Goal: Task Accomplishment & Management: Manage account settings

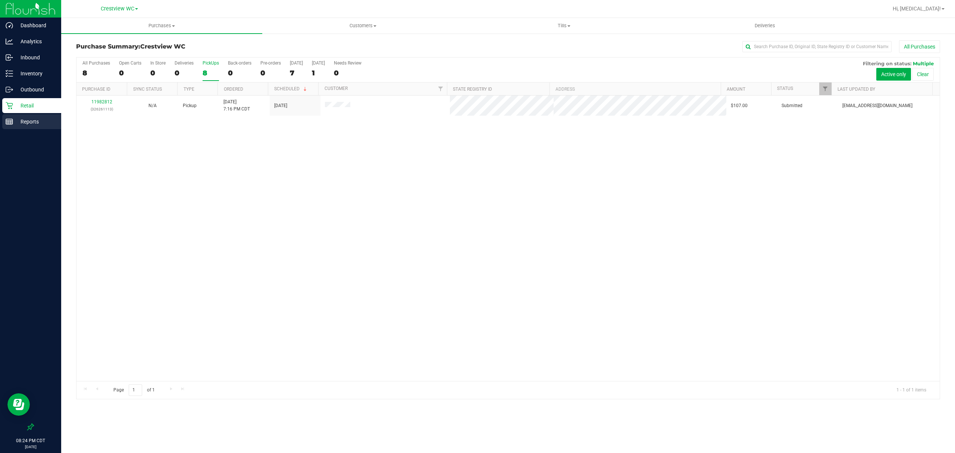
click at [30, 118] on p "Reports" at bounding box center [35, 121] width 45 height 9
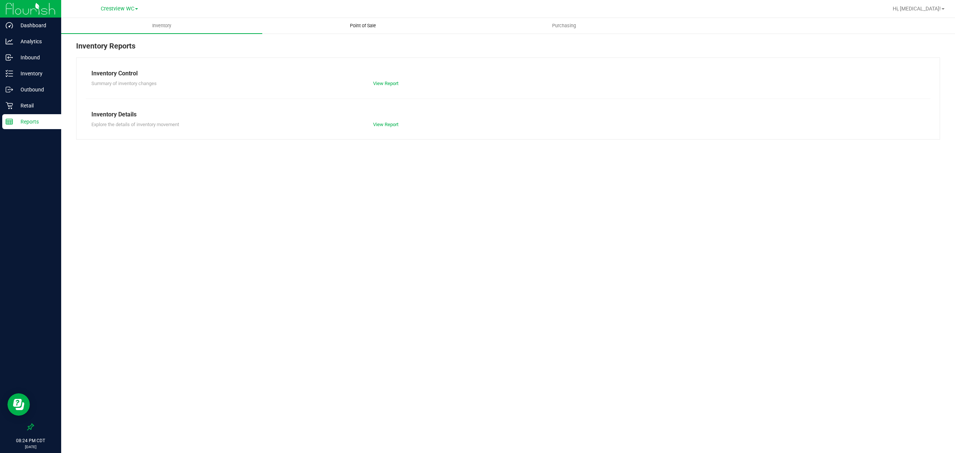
click at [364, 23] on span "Point of Sale" at bounding box center [363, 25] width 46 height 7
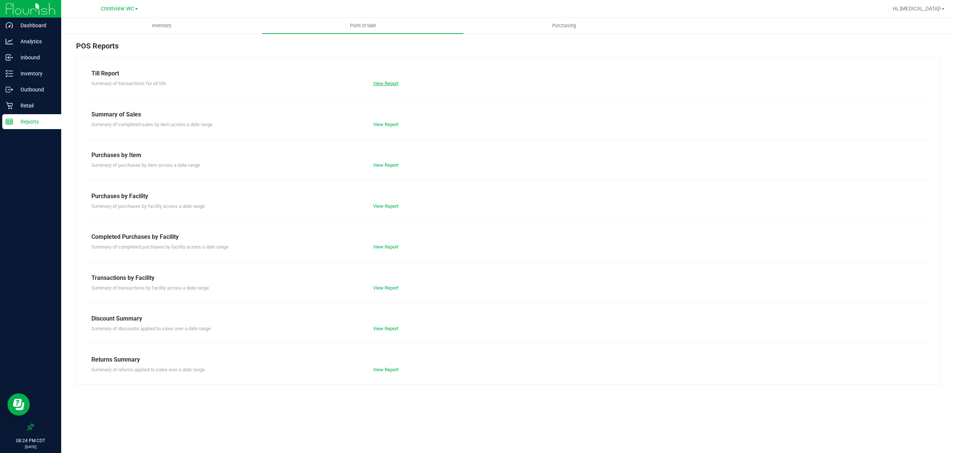
click at [384, 82] on link "View Report" at bounding box center [385, 84] width 25 height 6
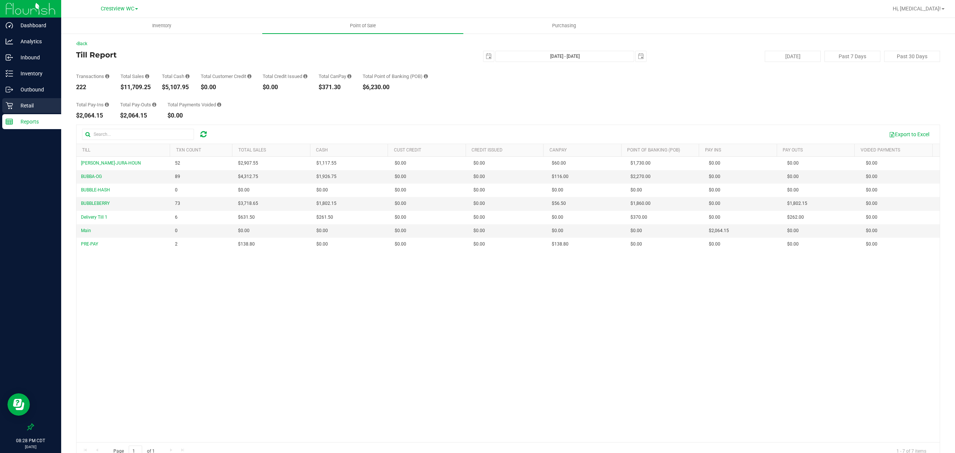
click at [19, 105] on p "Retail" at bounding box center [35, 105] width 45 height 9
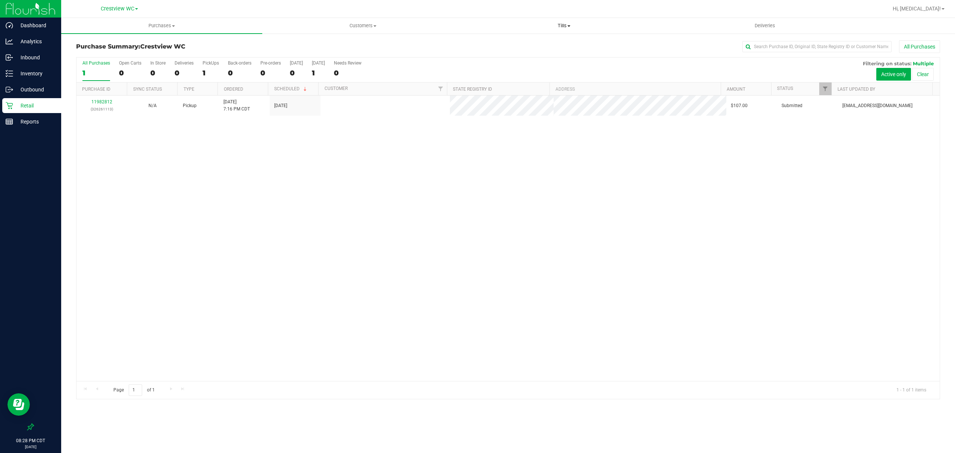
click at [571, 23] on span "Tills" at bounding box center [564, 25] width 200 height 7
click at [523, 42] on li "Manage tills" at bounding box center [564, 45] width 201 height 9
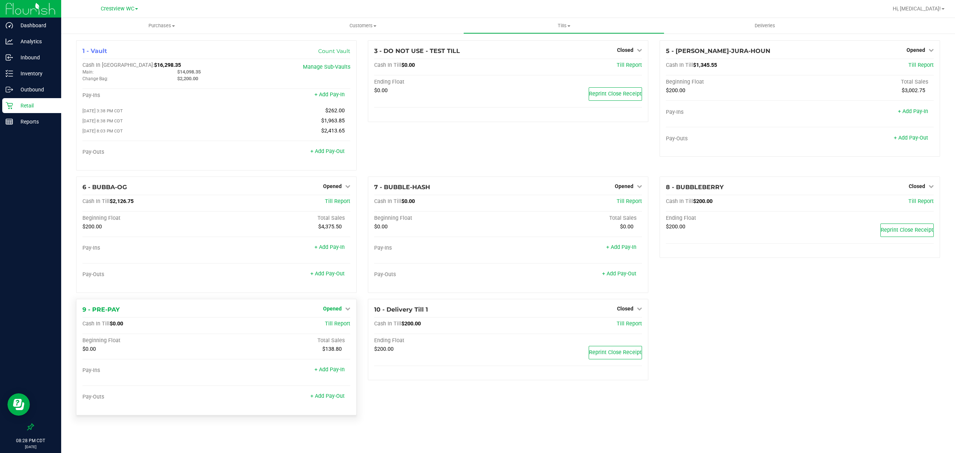
click at [343, 312] on link "Opened" at bounding box center [336, 309] width 27 height 6
click at [344, 325] on div "Close Till" at bounding box center [333, 323] width 55 height 9
click at [339, 327] on link "Close Till" at bounding box center [334, 324] width 20 height 6
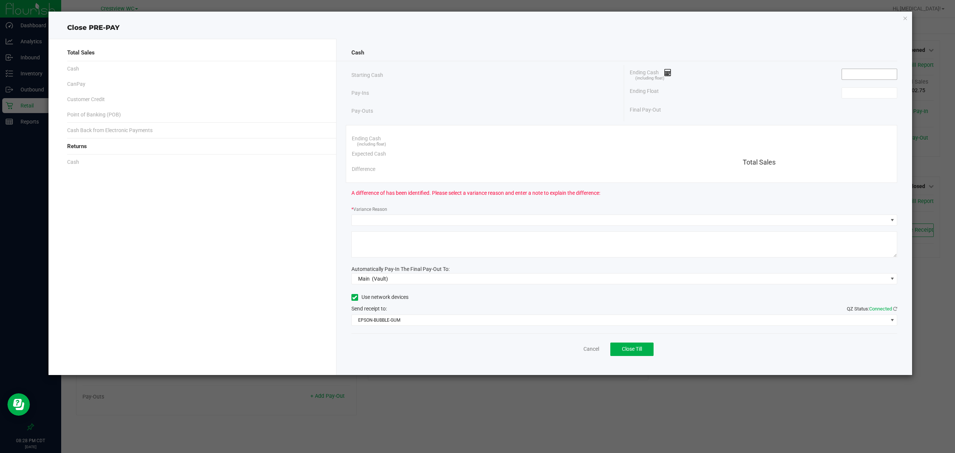
click at [870, 75] on input at bounding box center [869, 74] width 55 height 10
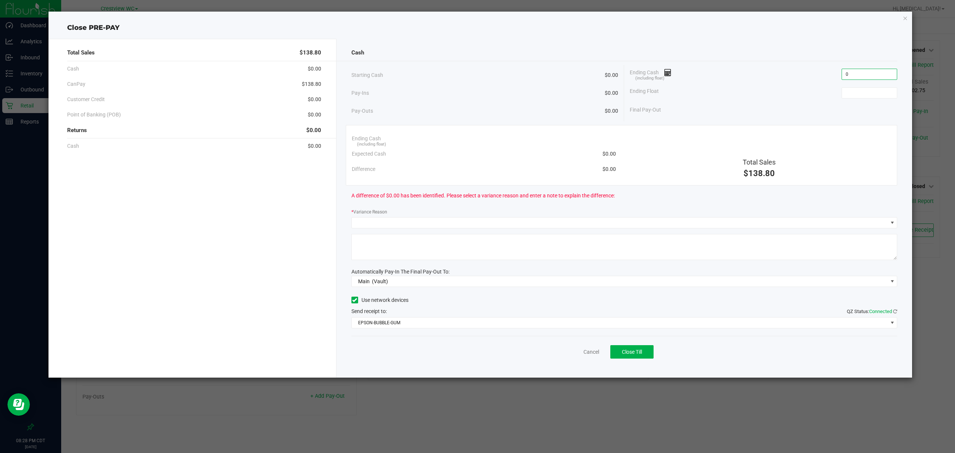
type input "$0.00"
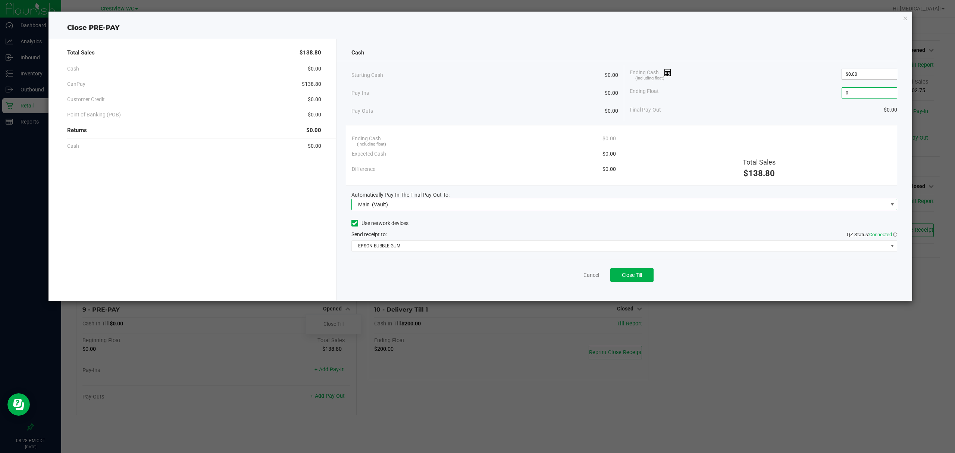
type input "$0.00"
click at [644, 269] on button "Close Till" at bounding box center [632, 274] width 43 height 13
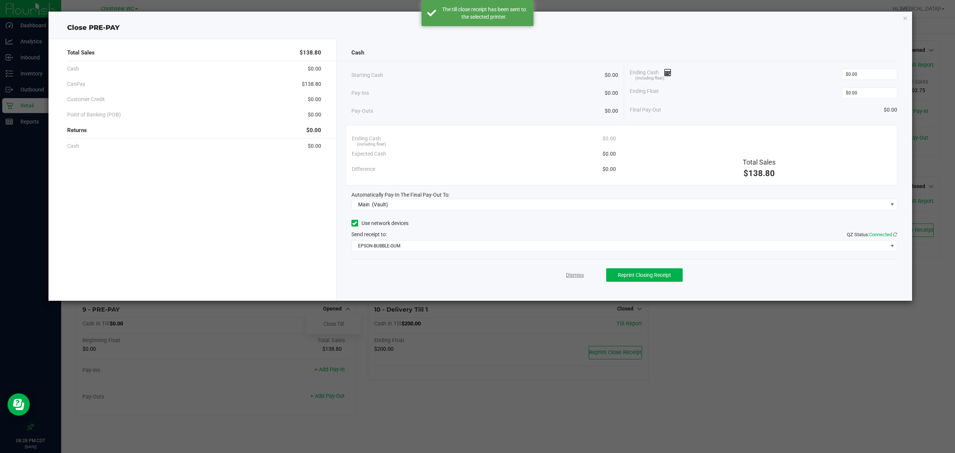
click at [579, 276] on link "Dismiss" at bounding box center [575, 275] width 18 height 8
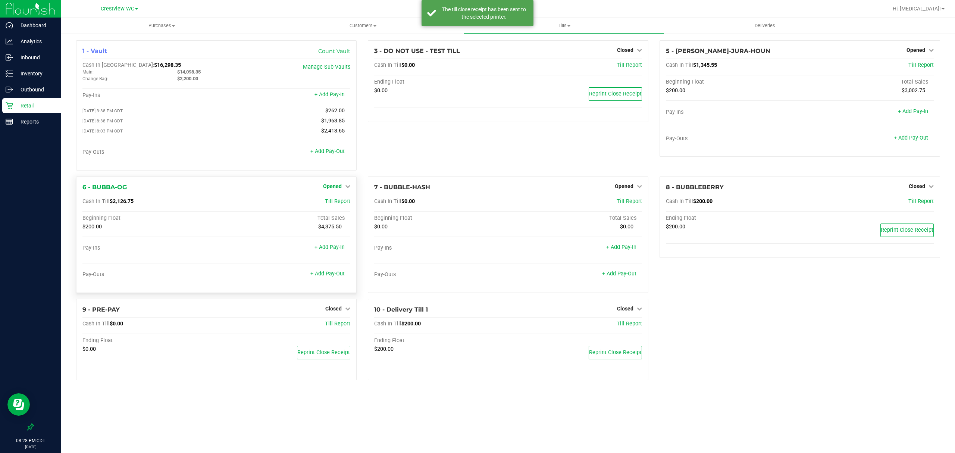
click at [338, 187] on span "Opened" at bounding box center [332, 186] width 19 height 6
click at [335, 202] on link "Close Till" at bounding box center [334, 202] width 20 height 6
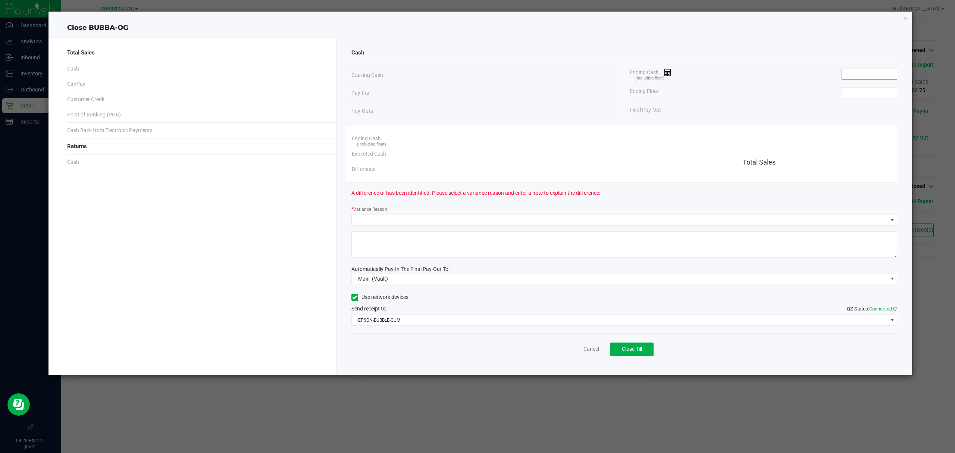
click at [877, 75] on input at bounding box center [869, 74] width 55 height 10
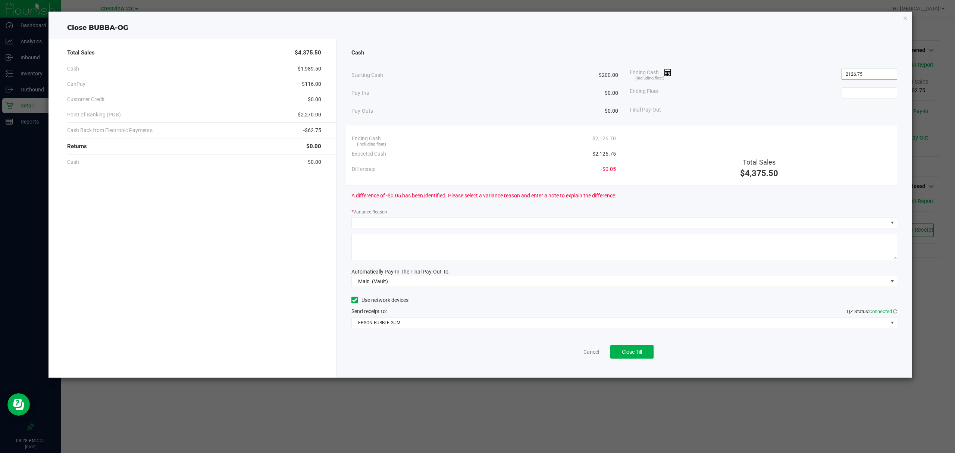
type input "$2,126.75"
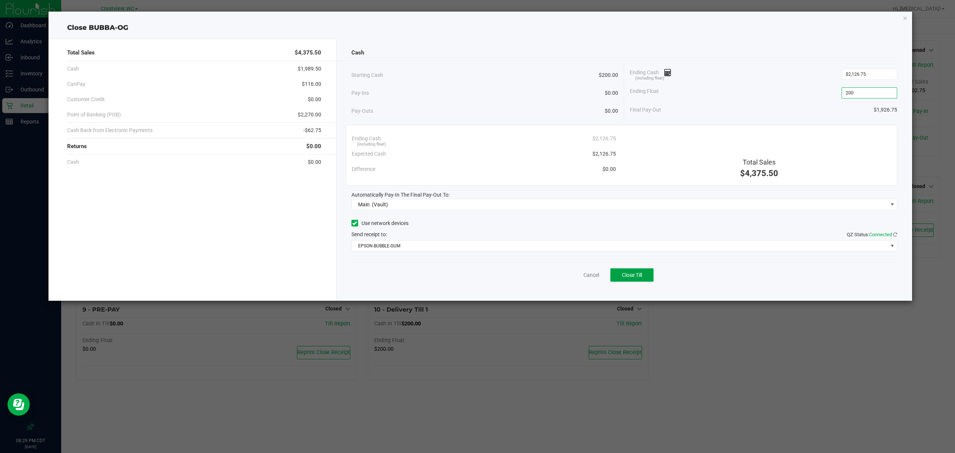
type input "$200.00"
drag, startPoint x: 645, startPoint y: 271, endPoint x: 643, endPoint y: 267, distance: 4.0
click at [644, 270] on button "Close Till" at bounding box center [632, 274] width 43 height 13
drag, startPoint x: 577, startPoint y: 277, endPoint x: 577, endPoint y: 266, distance: 10.8
click at [577, 277] on link "Dismiss" at bounding box center [575, 275] width 18 height 8
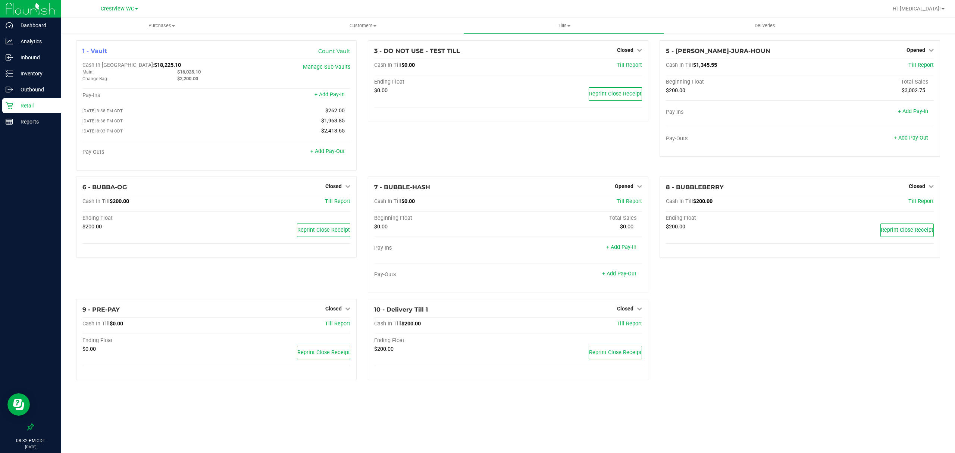
click at [21, 130] on div at bounding box center [30, 275] width 61 height 290
click at [21, 128] on div "Reports" at bounding box center [31, 121] width 59 height 15
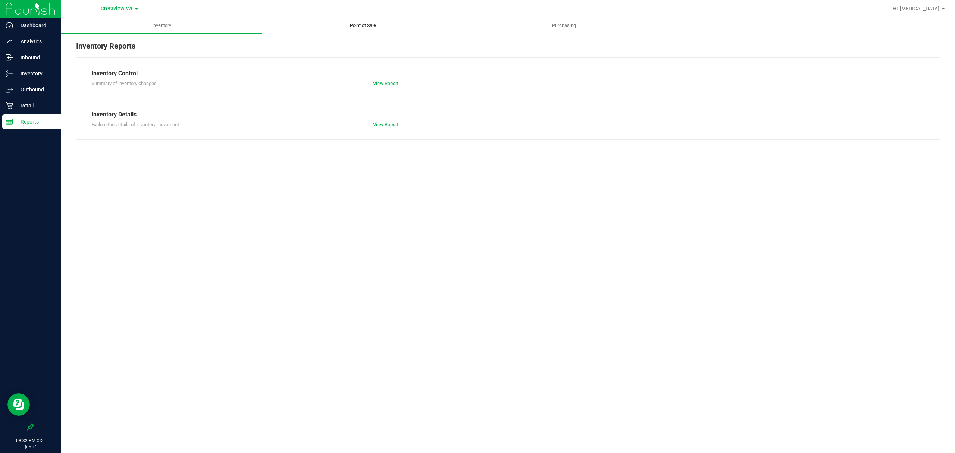
click at [365, 21] on uib-tab-heading "Point of Sale" at bounding box center [363, 25] width 200 height 15
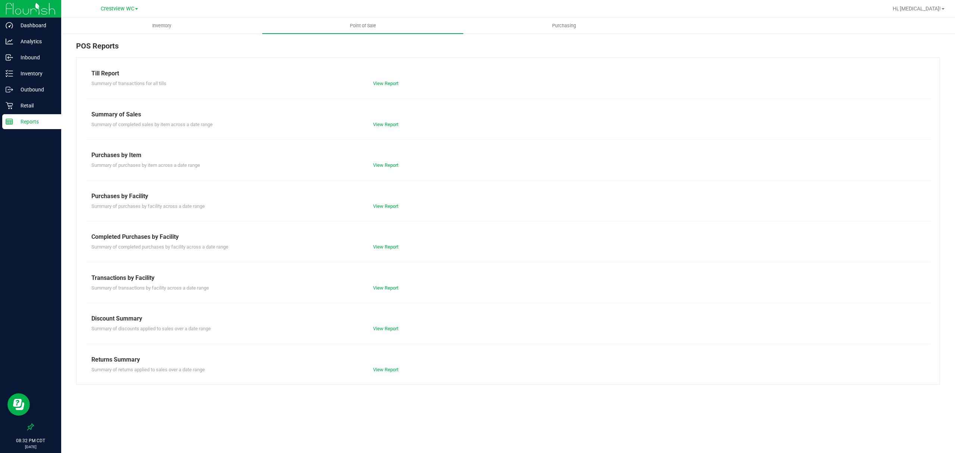
click at [377, 88] on div "Till Report Summary of transactions for all tills View Report Summary of Sales …" at bounding box center [508, 220] width 864 height 327
click at [379, 88] on div "Till Report Summary of transactions for all tills View Report Summary of Sales …" at bounding box center [508, 220] width 864 height 327
click at [380, 87] on div "View Report" at bounding box center [509, 83] width 282 height 7
click at [381, 82] on link "View Report" at bounding box center [385, 84] width 25 height 6
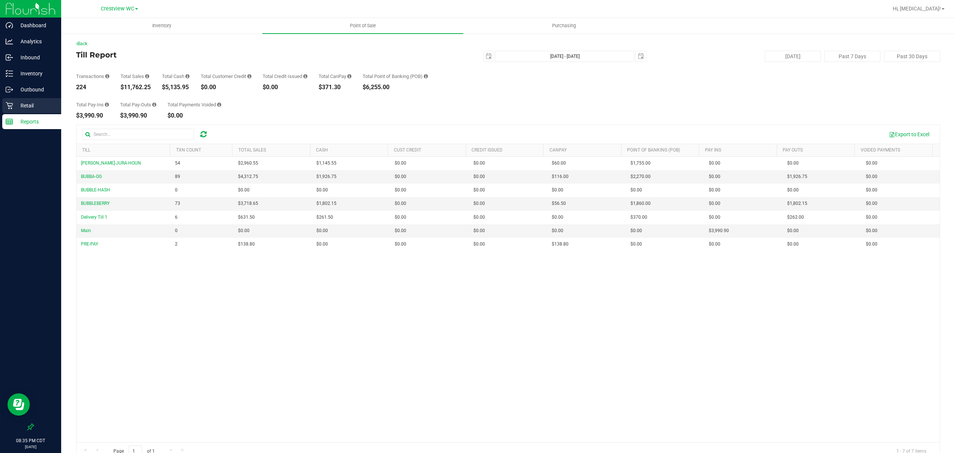
click at [24, 102] on p "Retail" at bounding box center [35, 105] width 45 height 9
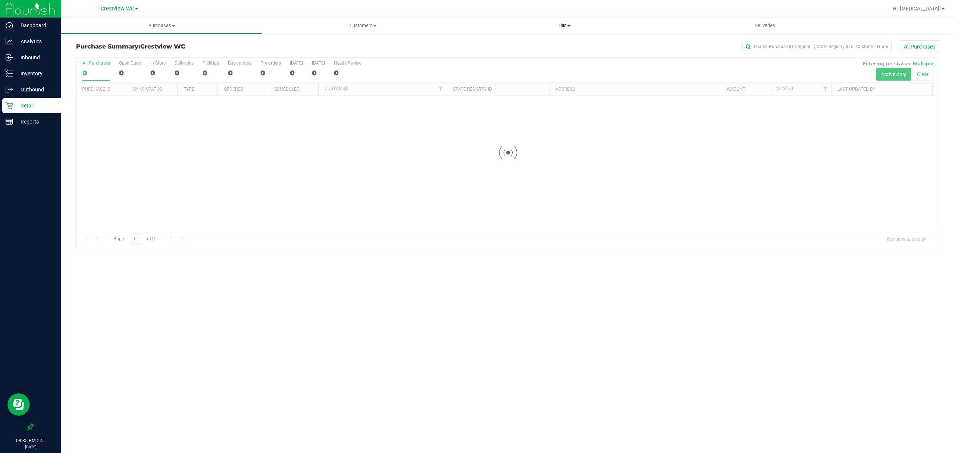
click at [564, 21] on uib-tab-heading "Tills Manage tills Reconcile e-payments" at bounding box center [564, 25] width 200 height 15
click at [504, 42] on span "Manage tills" at bounding box center [489, 45] width 50 height 6
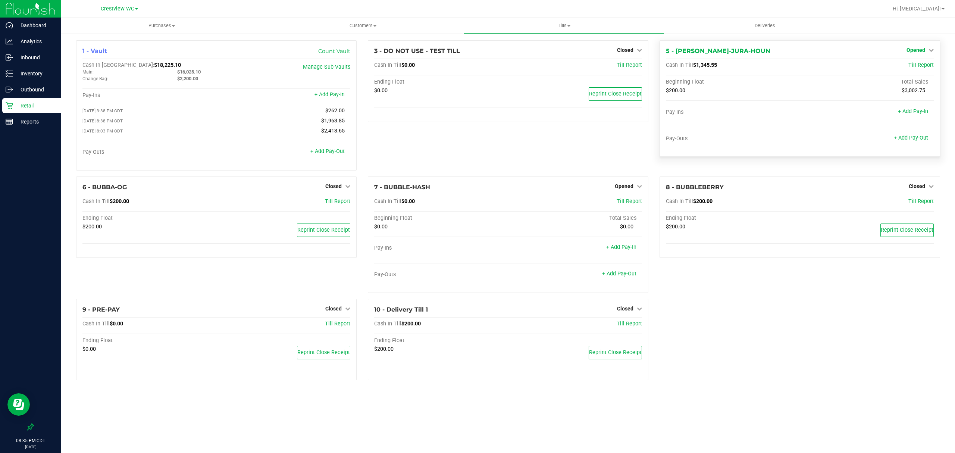
click at [914, 52] on span "Opened" at bounding box center [916, 50] width 19 height 6
click at [908, 66] on link "Close Till" at bounding box center [917, 66] width 20 height 6
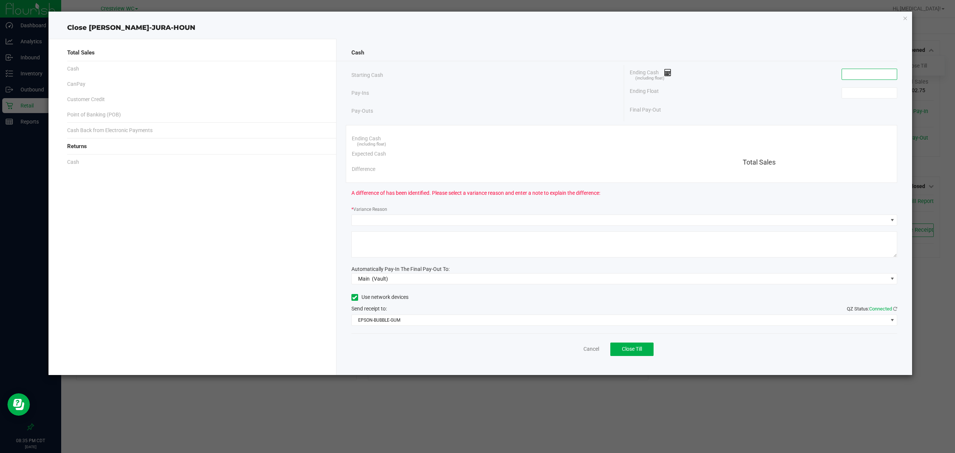
click at [887, 73] on input at bounding box center [869, 74] width 55 height 10
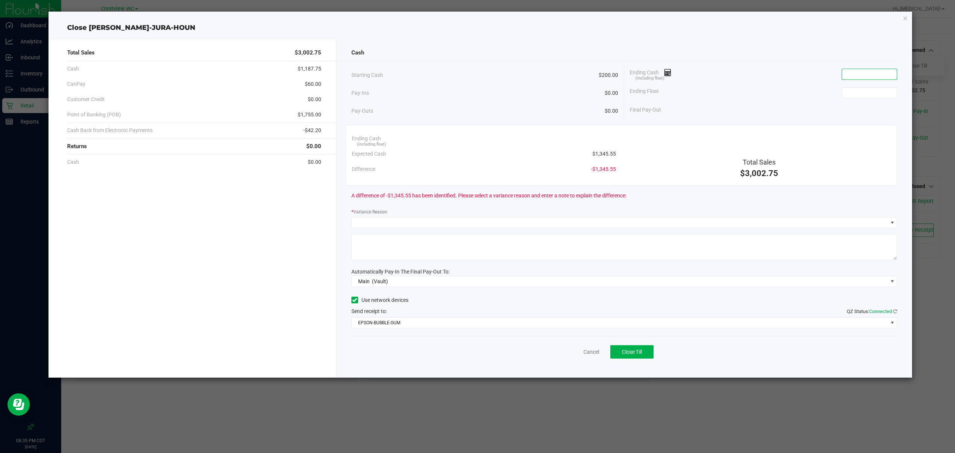
click at [871, 75] on input at bounding box center [869, 74] width 55 height 10
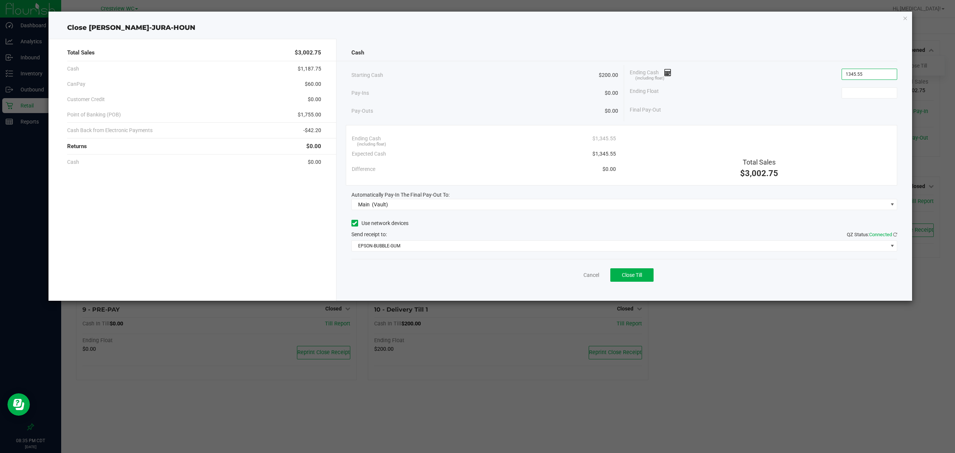
type input "$1,345.55"
type input "$200.00"
drag, startPoint x: 771, startPoint y: 211, endPoint x: 638, endPoint y: 285, distance: 152.5
click at [690, 277] on div "Cancel Close Till" at bounding box center [625, 273] width 546 height 29
click at [636, 280] on button "Close Till" at bounding box center [632, 274] width 43 height 13
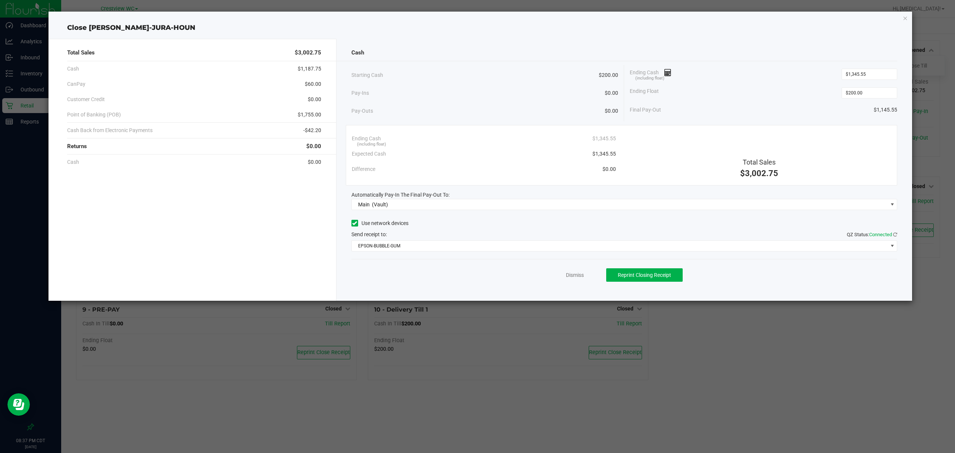
click at [578, 272] on div "Dismiss Reprint Closing Receipt" at bounding box center [625, 273] width 546 height 29
click at [578, 272] on link "Dismiss" at bounding box center [575, 275] width 18 height 8
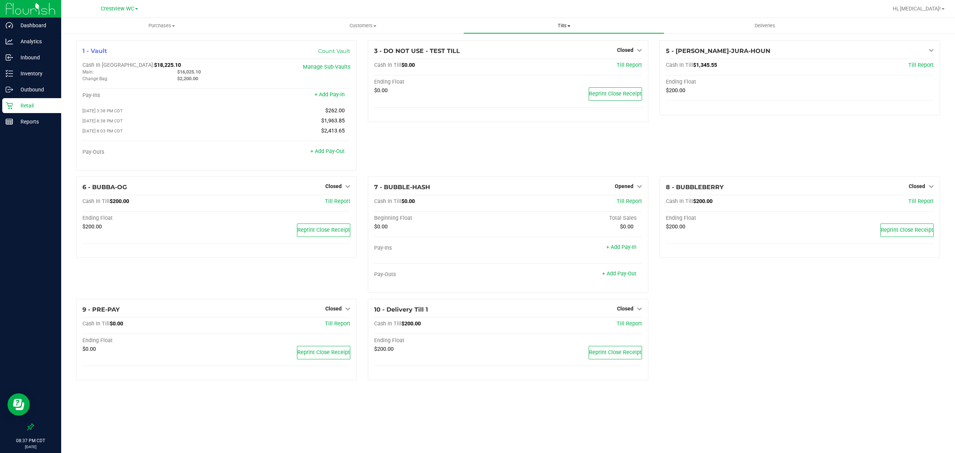
click at [565, 26] on span "Tills" at bounding box center [564, 25] width 200 height 7
click at [550, 59] on ul "Manage tills Reconcile e-payments" at bounding box center [564, 49] width 201 height 31
click at [560, 27] on span "Tills" at bounding box center [564, 25] width 201 height 7
click at [545, 56] on li "Reconcile e-payments" at bounding box center [564, 54] width 201 height 9
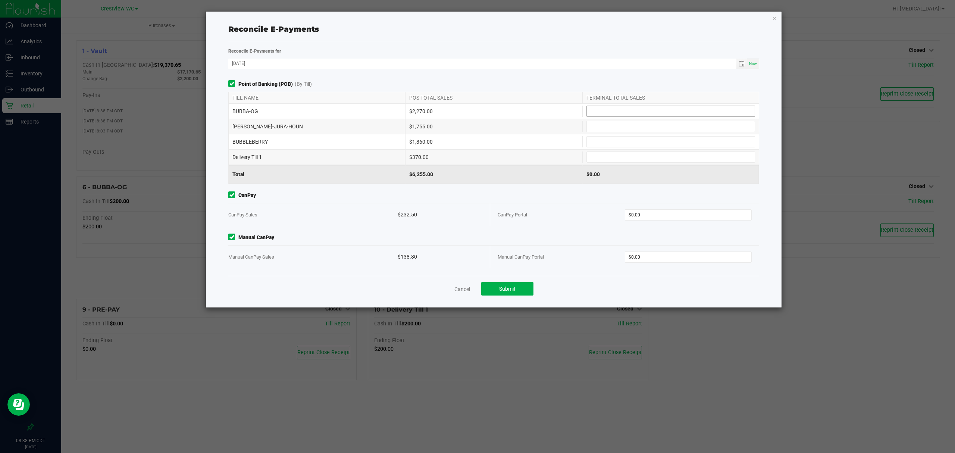
click at [664, 111] on input at bounding box center [671, 111] width 168 height 10
click at [663, 111] on input at bounding box center [671, 111] width 168 height 10
type input "$2,270.00"
type input "$1,755.00"
type input "$1,860.00"
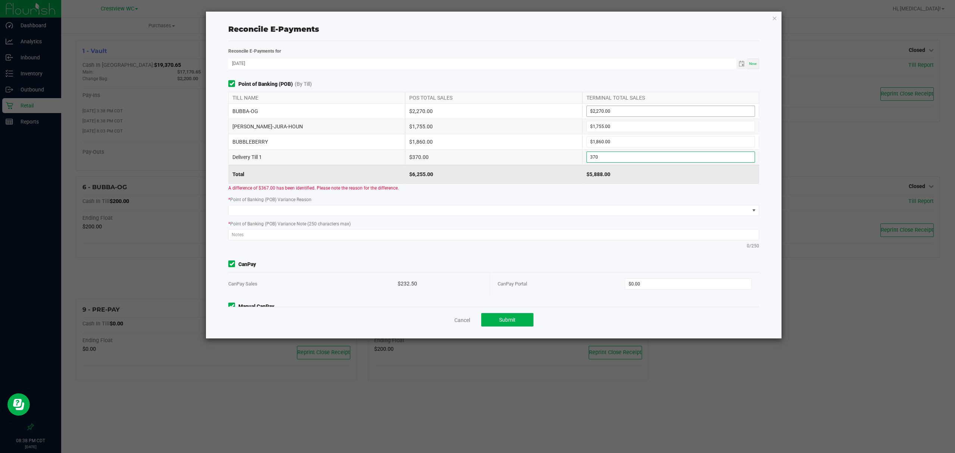
type input "$370.00"
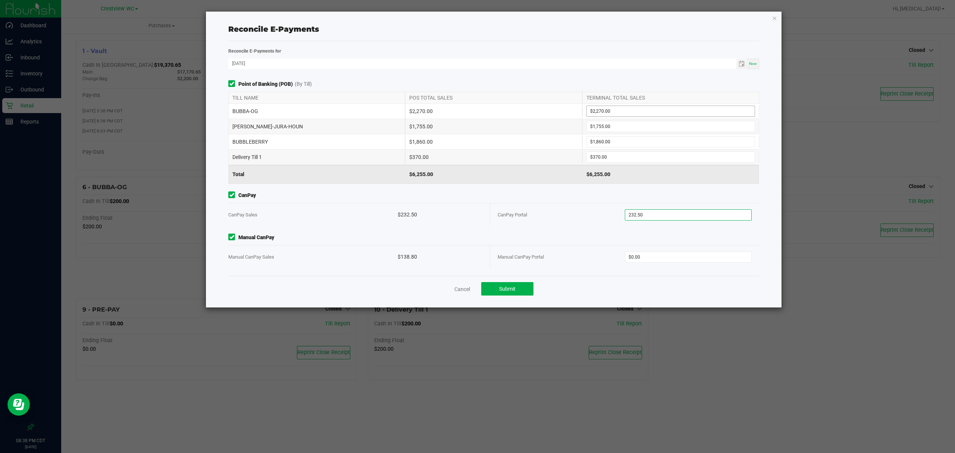
type input "$232.50"
click at [518, 289] on button "Submit" at bounding box center [507, 288] width 52 height 13
type input "$138.80"
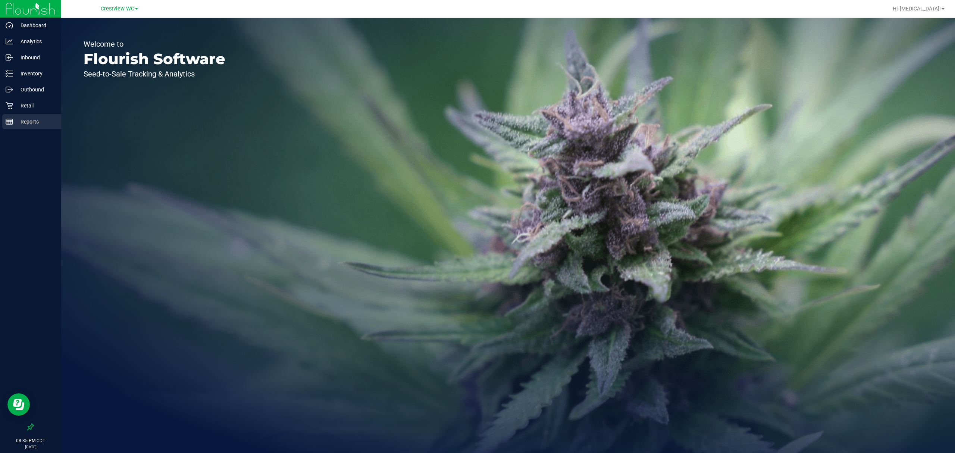
click at [31, 116] on div "Reports" at bounding box center [31, 121] width 59 height 15
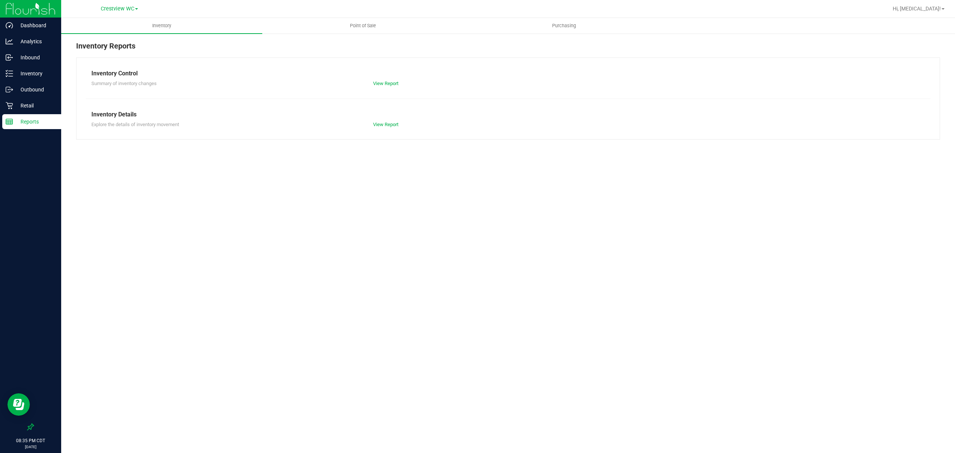
click at [357, 16] on nav "Crestview WC Hi, [GEOGRAPHIC_DATA]!" at bounding box center [508, 9] width 894 height 18
click at [358, 31] on uib-tab-heading "Point of Sale" at bounding box center [363, 25] width 200 height 15
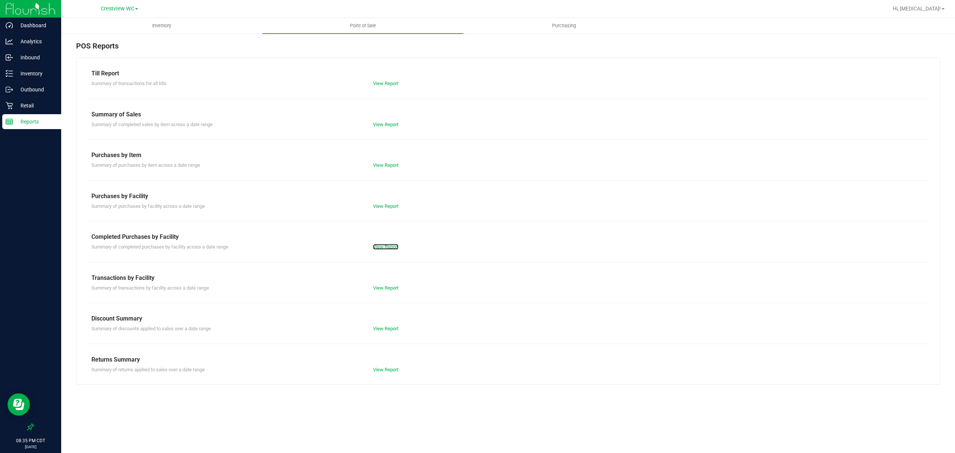
drag, startPoint x: 377, startPoint y: 250, endPoint x: 381, endPoint y: 6, distance: 243.8
click at [377, 250] on div "View Report" at bounding box center [438, 246] width 141 height 7
click at [394, 242] on div "Summary of completed purchases by facility across a date range View Report" at bounding box center [508, 245] width 845 height 9
click at [389, 246] on link "View Report" at bounding box center [385, 247] width 25 height 6
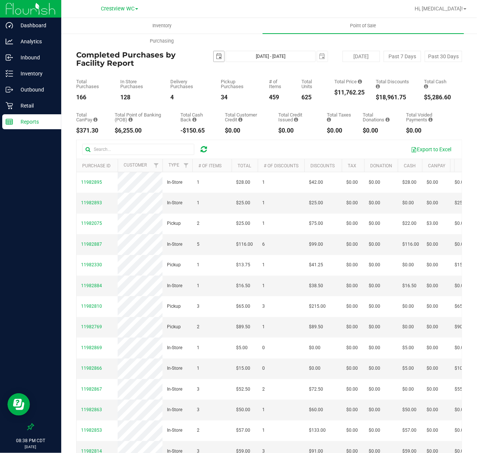
click at [216, 53] on span "select" at bounding box center [219, 56] width 6 height 6
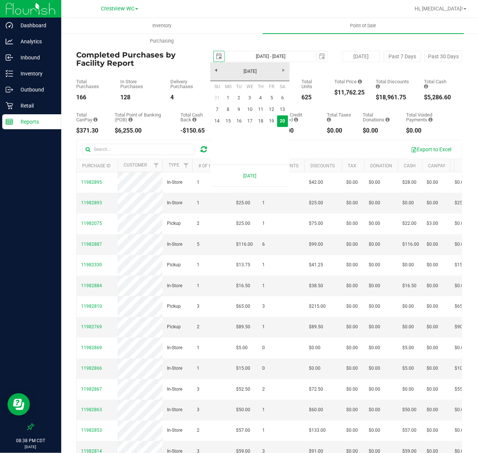
scroll to position [0, 19]
click at [228, 119] on link "15" at bounding box center [227, 121] width 11 height 12
type input "[DATE]"
type input "[DATE] - [DATE]"
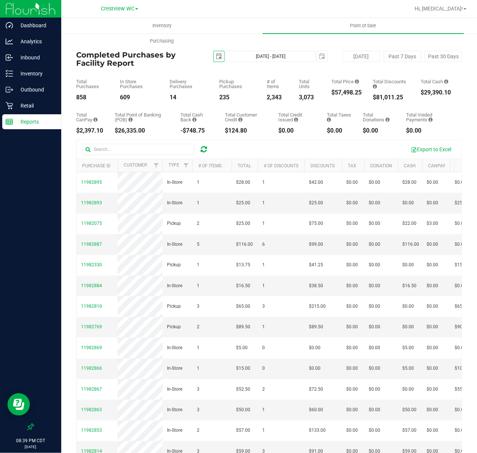
click at [213, 56] on span "select" at bounding box center [218, 56] width 10 height 10
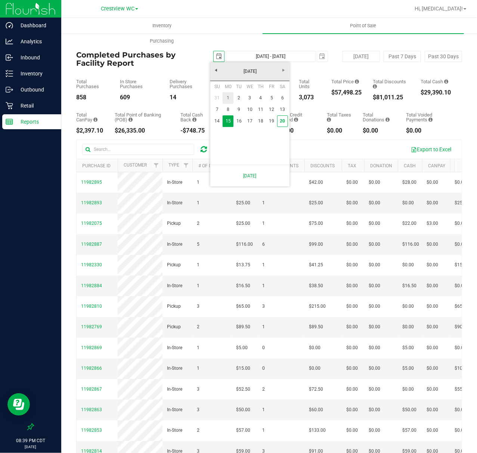
click at [226, 96] on link "1" at bounding box center [227, 98] width 11 height 12
type input "[DATE]"
type input "[DATE] - [DATE]"
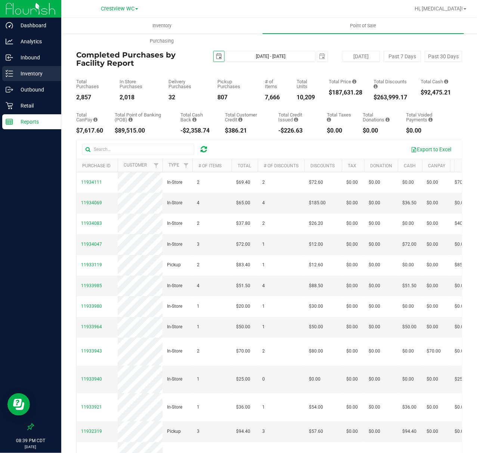
click at [28, 75] on p "Inventory" at bounding box center [35, 73] width 45 height 9
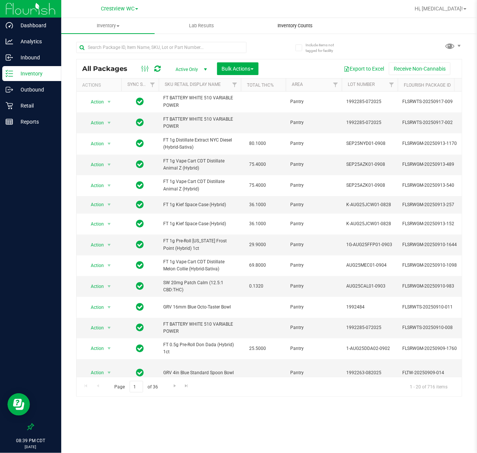
click at [289, 29] on span "Inventory Counts" at bounding box center [294, 25] width 55 height 7
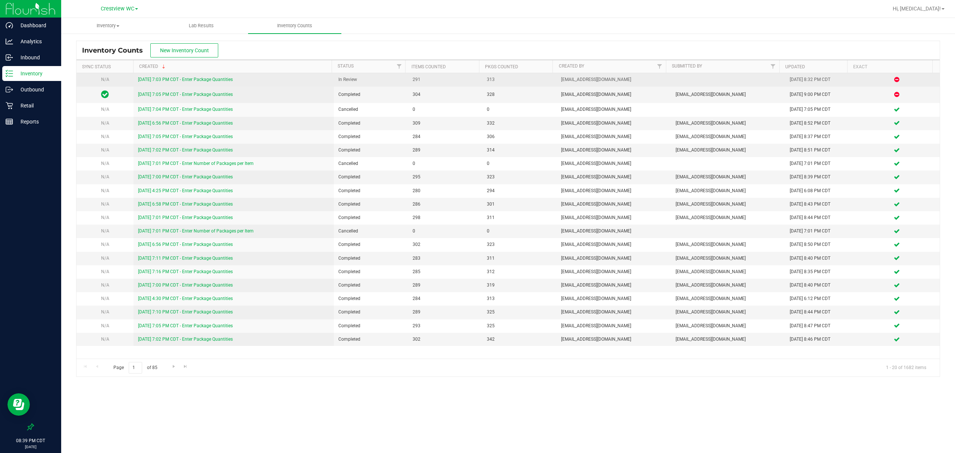
click at [164, 81] on link "[DATE] 7:03 PM CDT - Enter Package Quantities" at bounding box center [185, 79] width 95 height 5
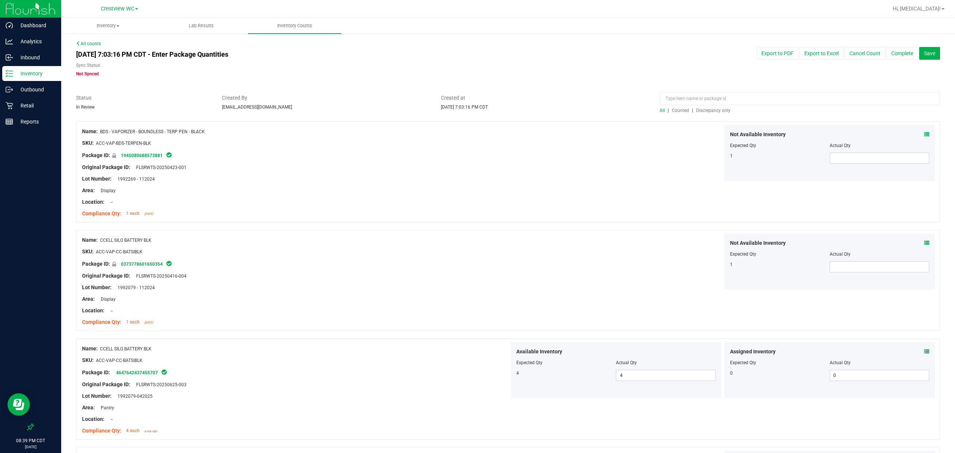
click at [714, 111] on span "Discrepancy only" at bounding box center [713, 110] width 34 height 5
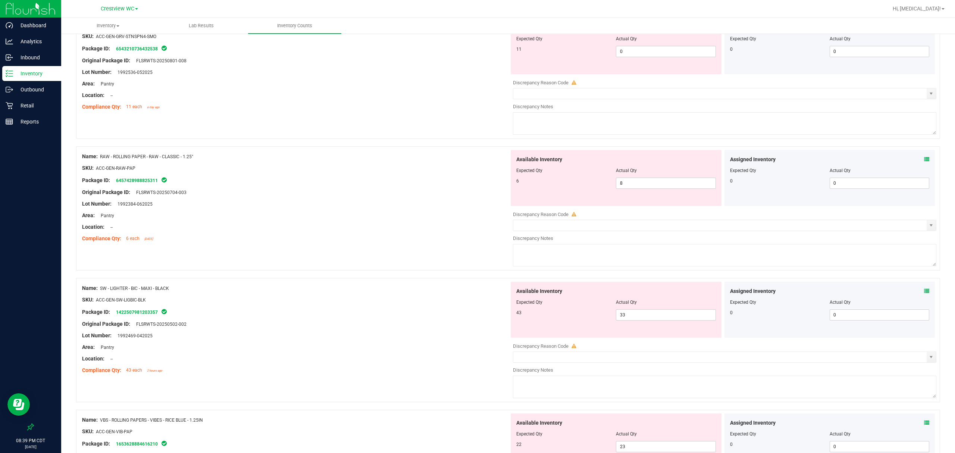
scroll to position [23, 0]
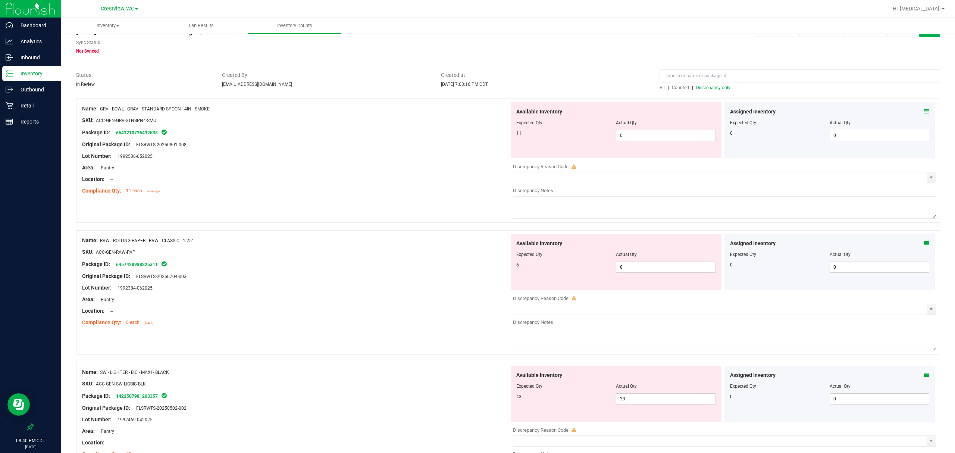
click at [710, 88] on span "Discrepancy only" at bounding box center [713, 87] width 34 height 5
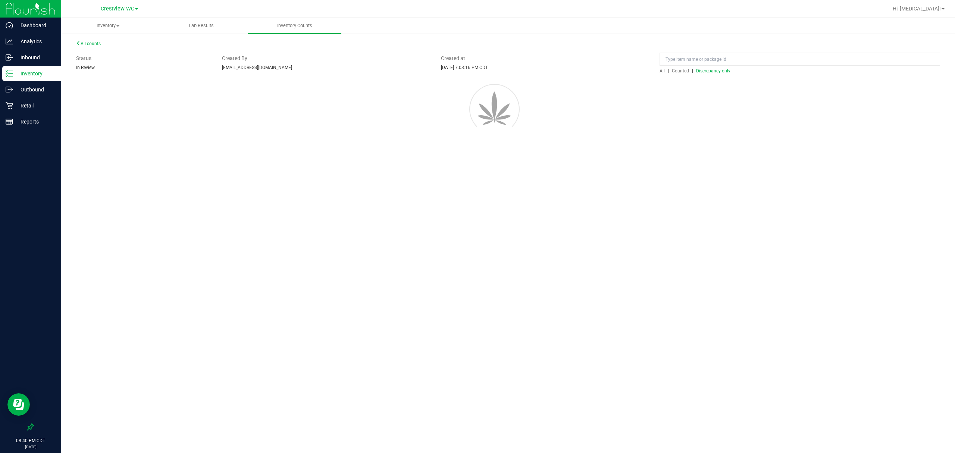
scroll to position [0, 0]
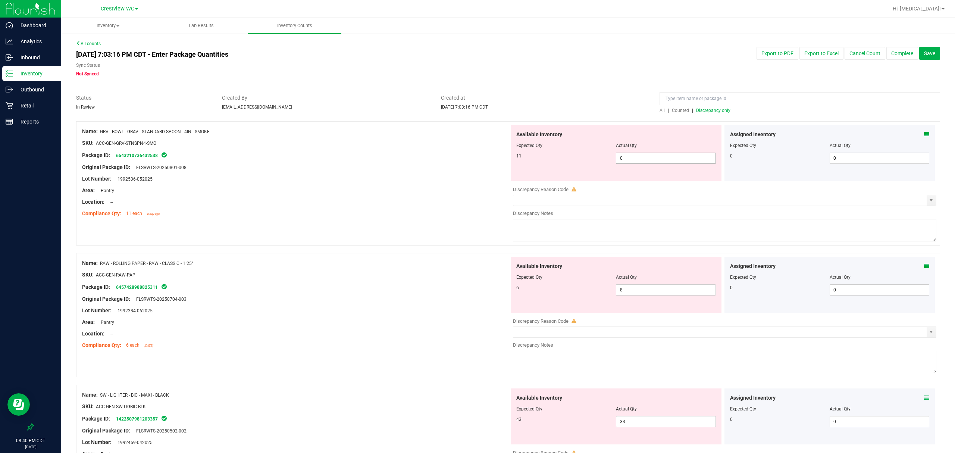
click at [628, 159] on span "0 0" at bounding box center [666, 158] width 100 height 11
click at [628, 159] on input "0" at bounding box center [666, 158] width 99 height 10
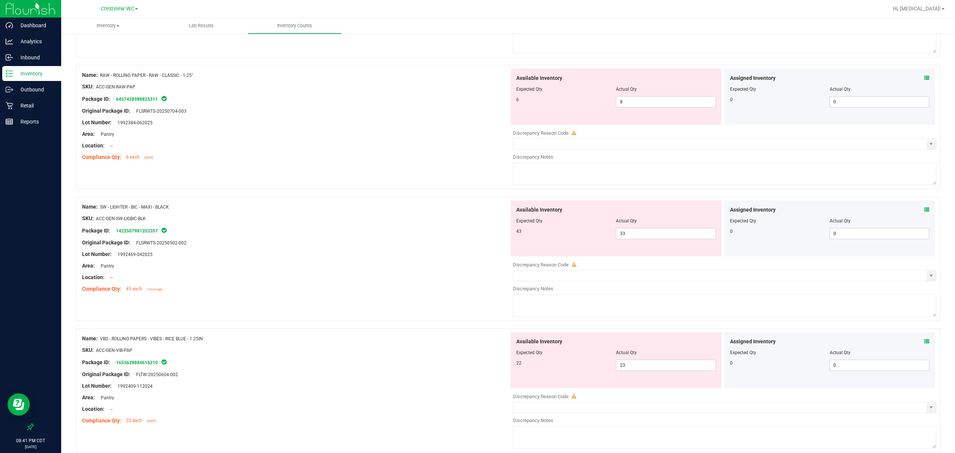
scroll to position [23, 0]
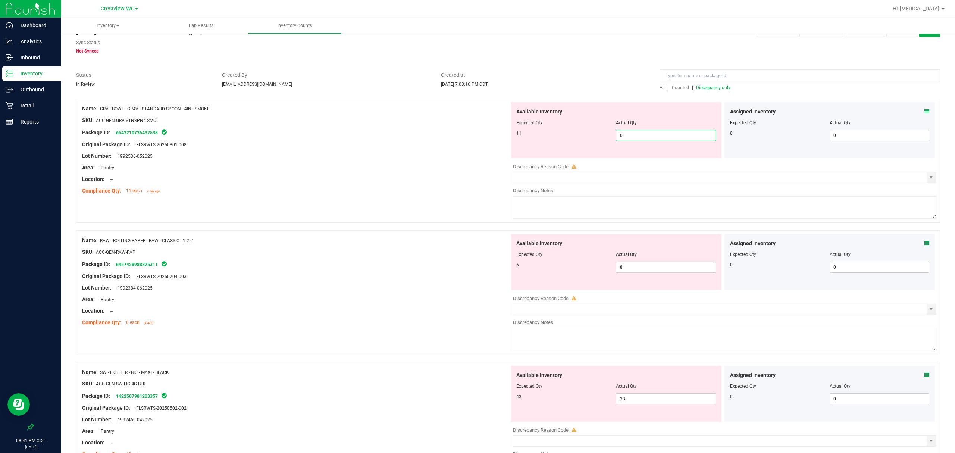
click at [696, 87] on span "Discrepancy only" at bounding box center [713, 87] width 34 height 5
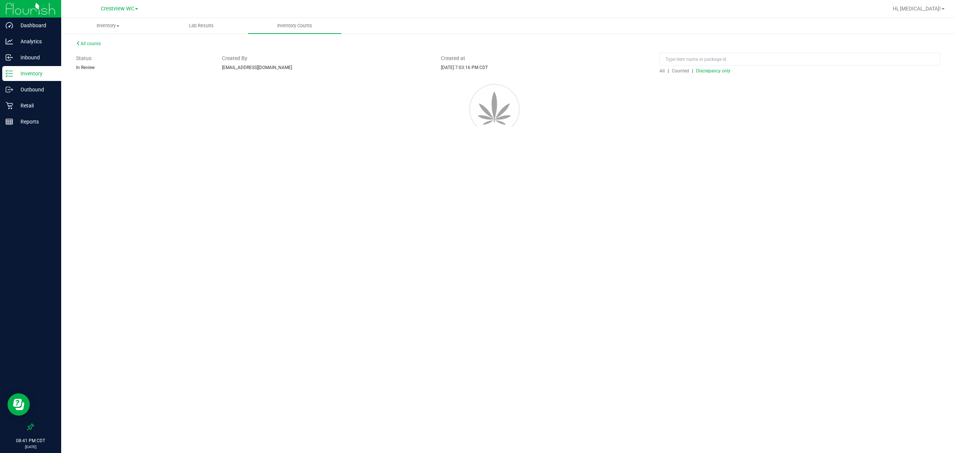
scroll to position [0, 0]
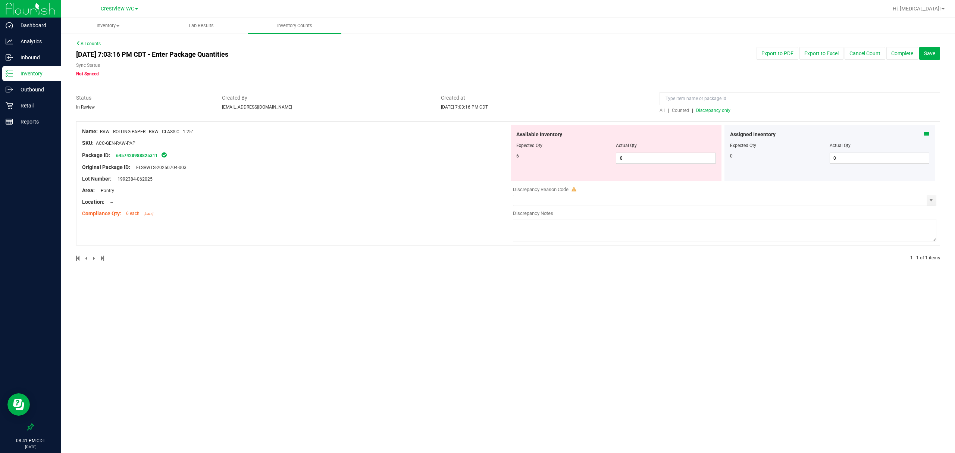
click at [571, 284] on div "Inventory All packages All inventory Waste log Create inventory Lab Results Inv…" at bounding box center [508, 235] width 894 height 435
click at [163, 130] on span "RAW - ROLLING PAPER - RAW - CLASSIC - 1.25"" at bounding box center [146, 131] width 93 height 5
click at [236, 148] on div at bounding box center [295, 149] width 427 height 4
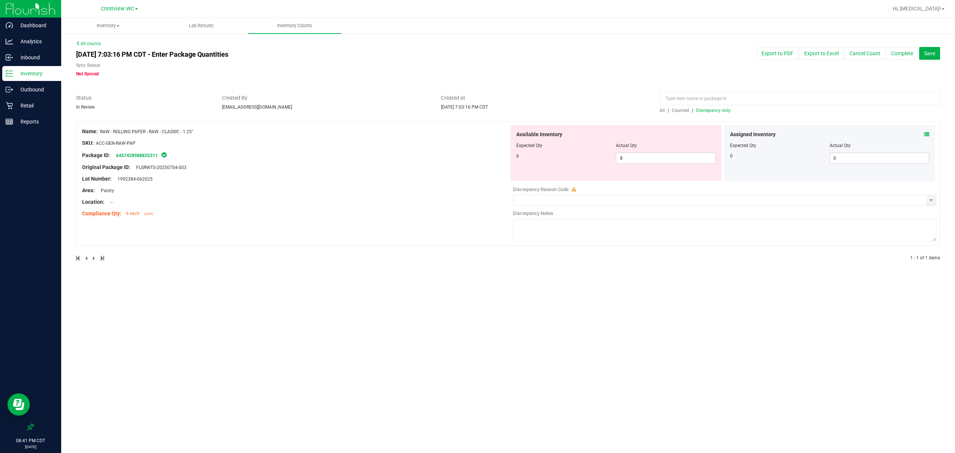
drag, startPoint x: 214, startPoint y: 135, endPoint x: 102, endPoint y: 130, distance: 112.8
click at [102, 130] on div "Name: RAW - ROLLING PAPER - RAW - CLASSIC - 1.25"" at bounding box center [295, 132] width 427 height 8
copy span "RAW - ROLLING PAPER - RAW - CLASSIC - 1.25""
click at [679, 111] on span "Counted" at bounding box center [680, 110] width 17 height 5
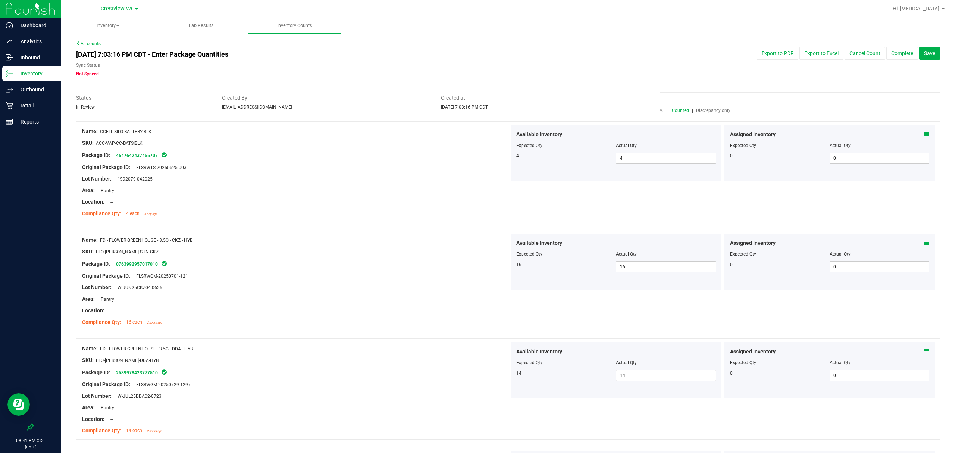
click at [692, 99] on input at bounding box center [800, 98] width 281 height 13
paste input "RAW - ROLLING PAPER - RAW - CLASSIC - 1.25""
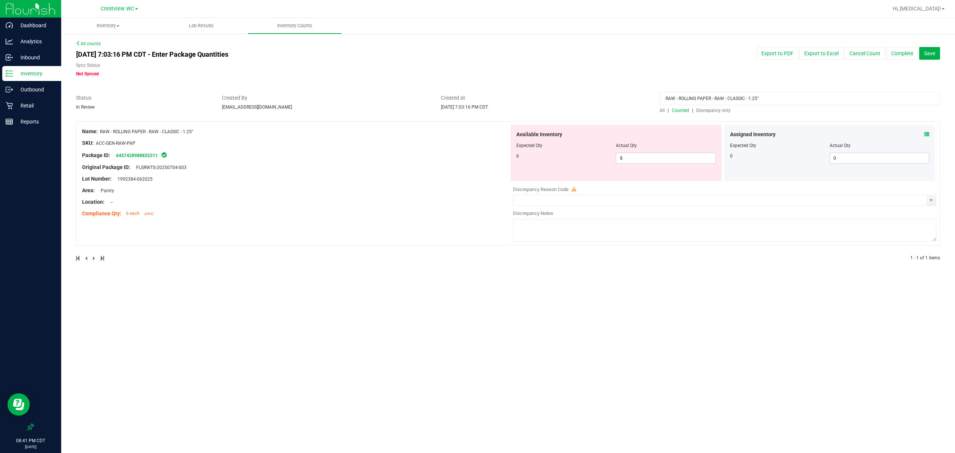
type input "RAW - ROLLING PAPER - RAW - CLASSIC - 1.25""
click at [706, 111] on span "Discrepancy only" at bounding box center [713, 110] width 34 height 5
click at [786, 92] on input "RAW - ROLLING PAPER - RAW - CLASSIC - 1.25"" at bounding box center [800, 98] width 281 height 13
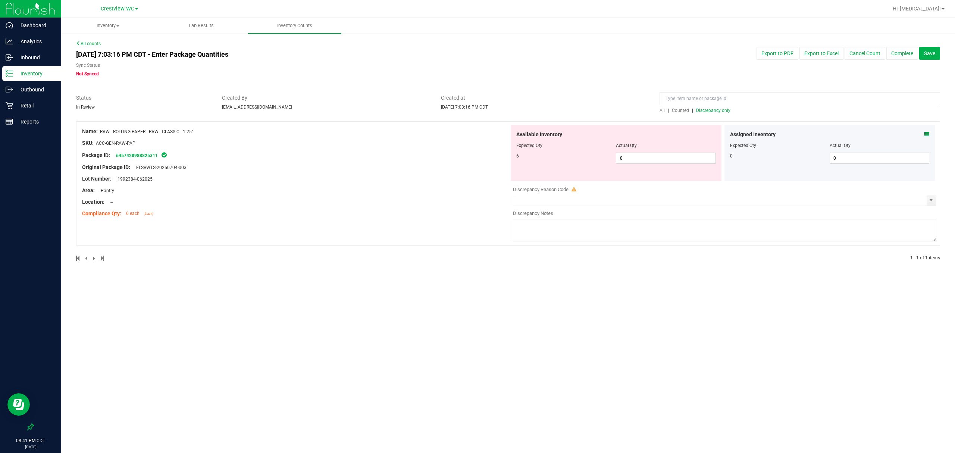
click at [784, 91] on div at bounding box center [508, 90] width 864 height 7
click at [475, 332] on div "Inventory All packages All inventory Waste log Create inventory Lab Results Inv…" at bounding box center [508, 235] width 894 height 435
click at [722, 111] on span "Discrepancy only" at bounding box center [713, 110] width 34 height 5
click at [672, 219] on textarea at bounding box center [725, 230] width 424 height 22
click at [687, 109] on span "Counted" at bounding box center [680, 110] width 17 height 5
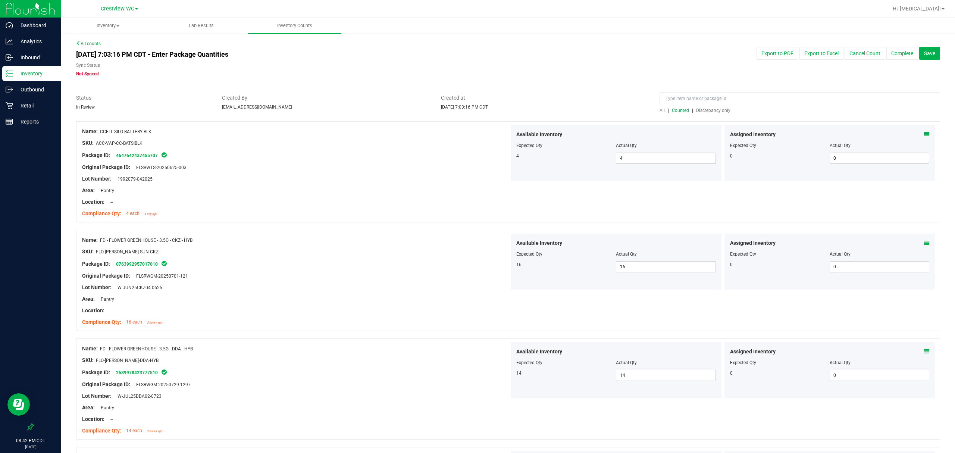
click at [717, 110] on span "Discrepancy only" at bounding box center [713, 110] width 34 height 5
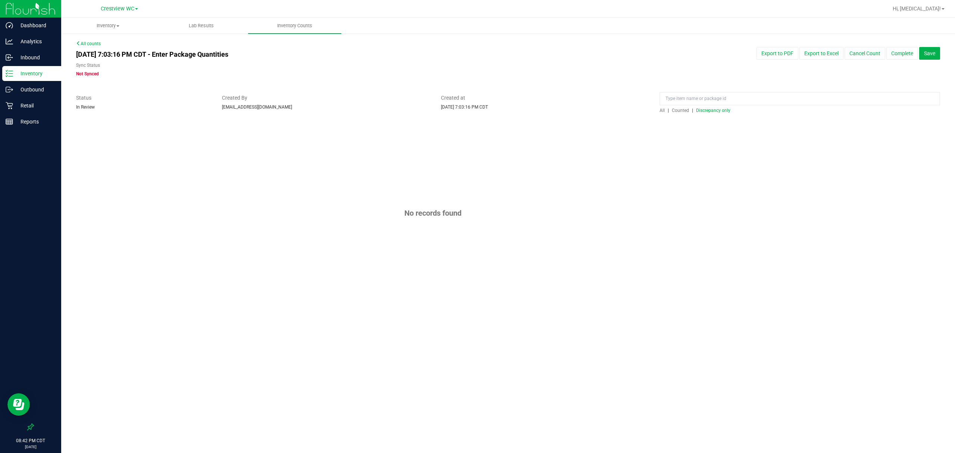
click at [833, 203] on div "No records found" at bounding box center [508, 213] width 864 height 184
click at [897, 57] on button "Complete" at bounding box center [903, 53] width 32 height 13
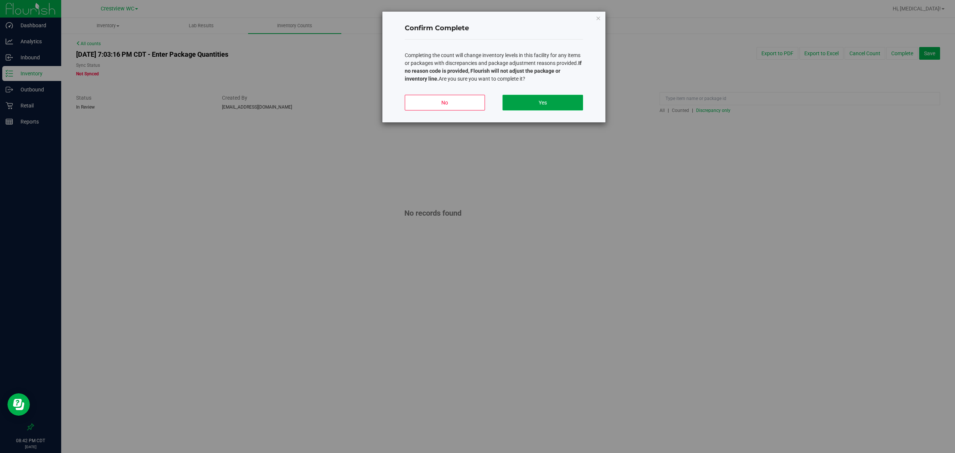
click at [537, 96] on button "Yes" at bounding box center [543, 103] width 80 height 16
